Goal: Navigation & Orientation: Understand site structure

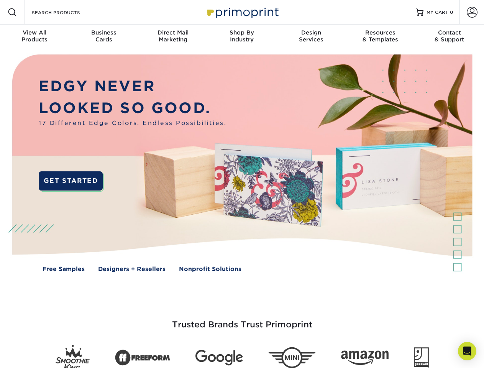
click at [242, 184] on img at bounding box center [241, 169] width 479 height 240
click at [12, 12] on span at bounding box center [12, 12] width 9 height 9
click at [472, 12] on span at bounding box center [472, 12] width 11 height 11
click at [35, 37] on div "View All Products" at bounding box center [34, 36] width 69 height 14
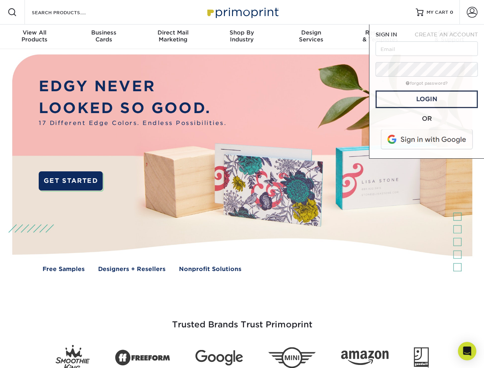
click at [104, 37] on div "Business Cards" at bounding box center [103, 36] width 69 height 14
click at [173, 37] on div "Direct Mail Marketing" at bounding box center [172, 36] width 69 height 14
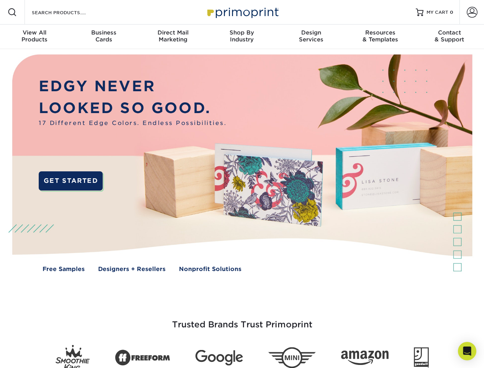
click at [242, 37] on div "Shop By Industry" at bounding box center [241, 36] width 69 height 14
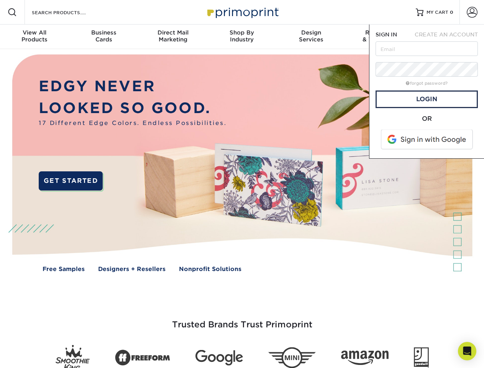
click at [311, 37] on div "Design Services" at bounding box center [311, 36] width 69 height 14
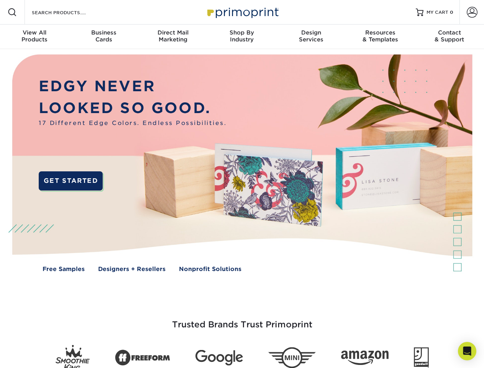
click at [380, 37] on span "SIGN IN" at bounding box center [386, 34] width 21 height 6
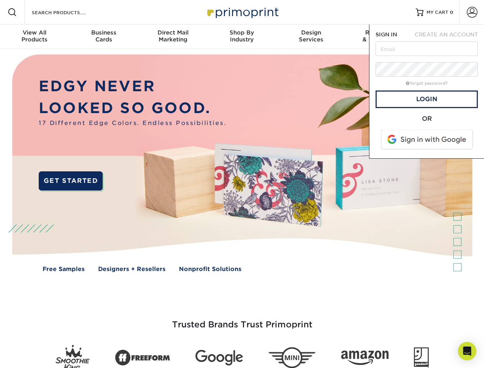
click at [450, 37] on div "Contact & Support" at bounding box center [449, 36] width 69 height 14
